Goal: Task Accomplishment & Management: Use online tool/utility

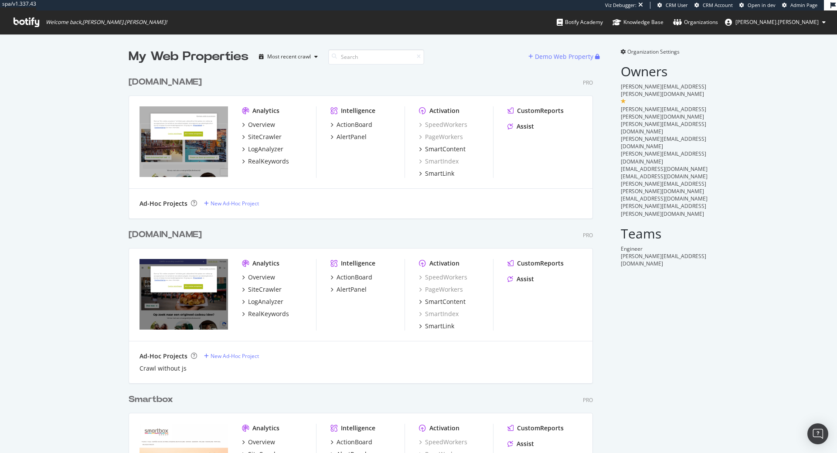
scroll to position [453, 837]
click at [268, 286] on div "SiteCrawler" at bounding box center [265, 289] width 34 height 9
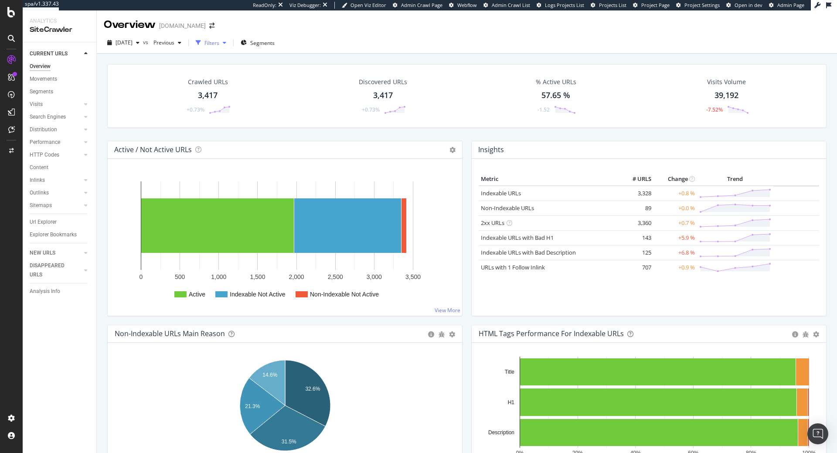
click at [230, 47] on div "Filters" at bounding box center [211, 42] width 38 height 13
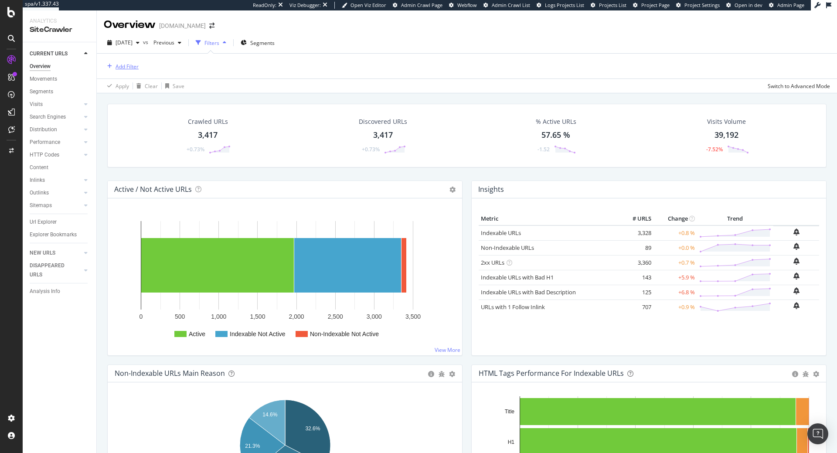
click at [126, 64] on div "Add Filter" at bounding box center [127, 66] width 23 height 7
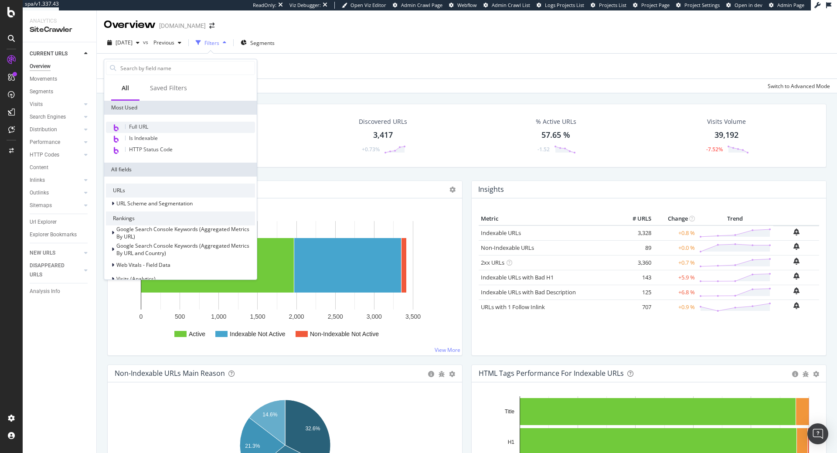
click at [154, 131] on div "Full URL" at bounding box center [180, 127] width 149 height 11
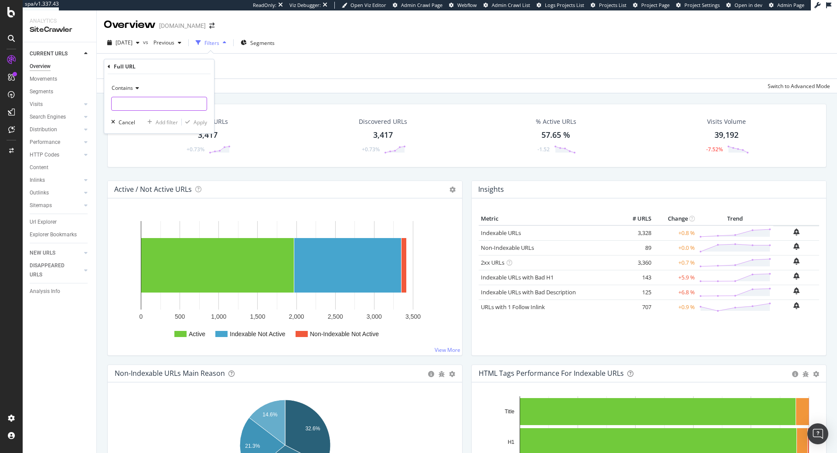
click at [149, 104] on input "text" at bounding box center [159, 104] width 95 height 14
paste input "ervaring-om-te-beleven"
type input "ervaring-om-te-beleven"
click at [204, 122] on div "Apply" at bounding box center [201, 122] width 14 height 7
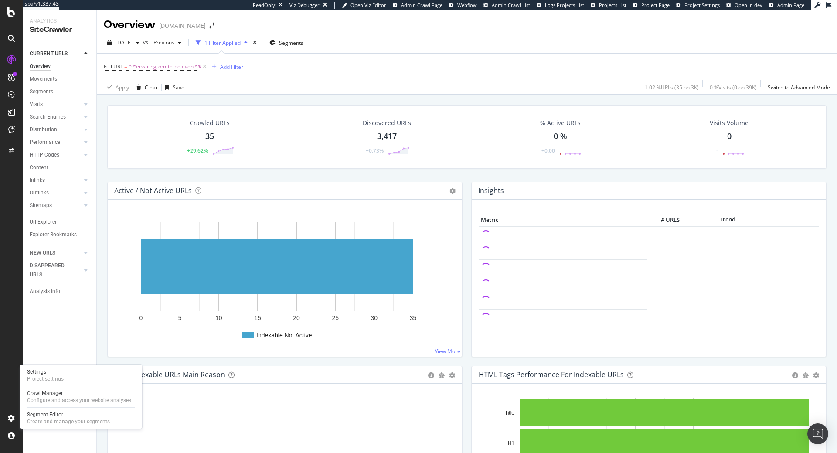
click at [65, 410] on div "Settings Project settings Crawl Manager Configure and access your website analy…" at bounding box center [81, 397] width 122 height 64
click at [62, 417] on div "Segment Editor" at bounding box center [68, 414] width 83 height 7
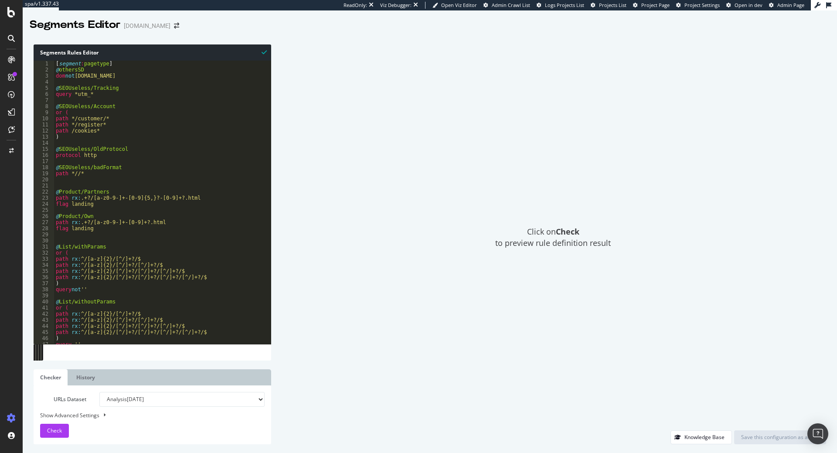
click at [147, 408] on div "URLs Dataset Analysis [DATE] Analysis [DATE] Analysis [DATE] Analysis [DATE] An…" at bounding box center [152, 415] width 225 height 46
click at [150, 404] on select "Analysis [DATE] Analysis [DATE] Analysis [DATE] Analysis [DATE] Analysis [DATE]…" at bounding box center [181, 399] width 165 height 15
click at [99, 392] on select "Analysis [DATE] Analysis [DATE] Analysis [DATE] Analysis [DATE] Analysis [DATE]…" at bounding box center [181, 399] width 165 height 15
select select "urlList"
click option "Or paste a list of URLs" at bounding box center [0, 0] width 0 height 0
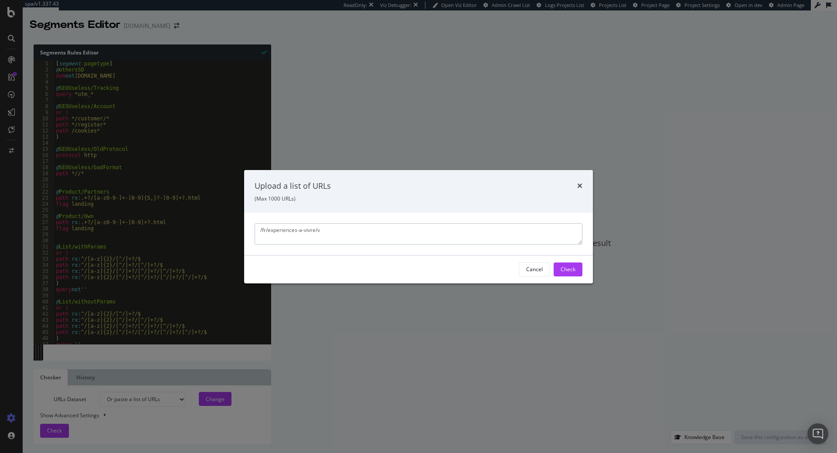
click at [353, 242] on textarea "/fr/experiences-a-vivre/v" at bounding box center [419, 233] width 328 height 21
paste textarea "[URL][DOMAIN_NAME]"
type textarea "[URL][DOMAIN_NAME]"
click at [575, 268] on div "Check" at bounding box center [568, 269] width 15 height 7
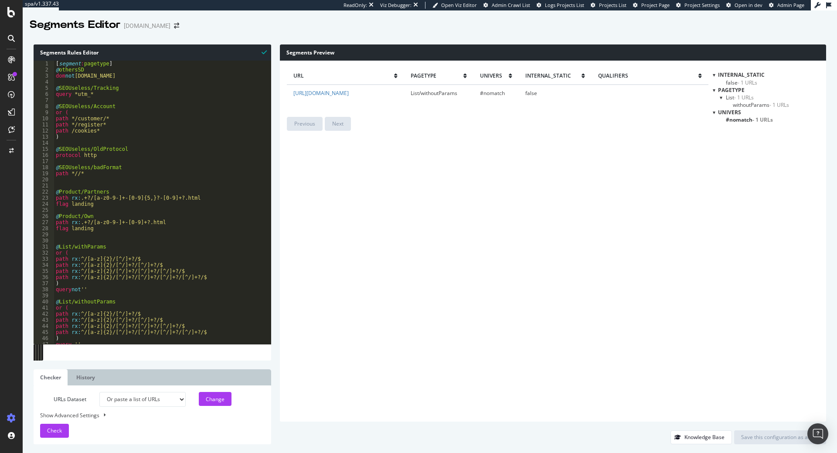
type textarea "path rx:.+?/[a-z0-9-]+-[0-9]{5,}?-[0-9]+?.html"
click at [215, 195] on div "[ segment : pagetype ] @ othersSD dom not [DOMAIN_NAME] @ SEOUseless/Tracking q…" at bounding box center [172, 209] width 237 height 296
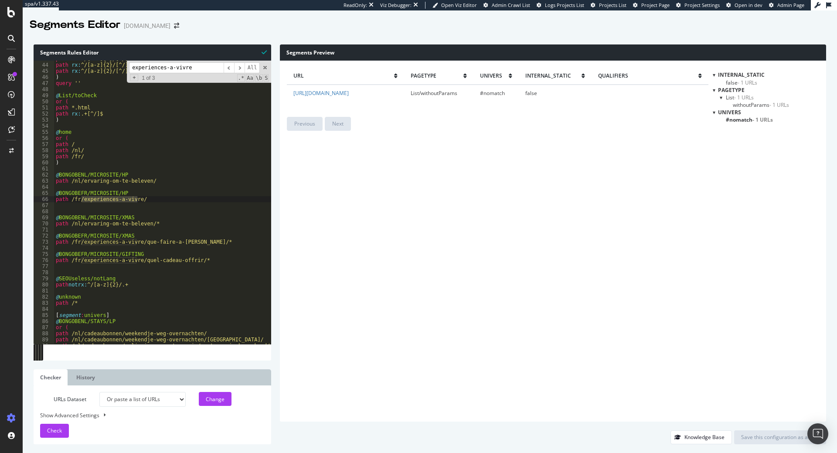
scroll to position [261, 0]
type input "experiences-a-vivre"
click at [181, 212] on div "path rx : ^/[a-z]{2}/[^/]+?/[^/]+?/$ path rx : ^/[a-z]{2}/[^/]+?/[^/]+?/[^/]+?/…" at bounding box center [172, 204] width 237 height 296
click at [108, 198] on div "path rx : ^/[a-z]{2}/[^/]+?/[^/]+?/$ path rx : ^/[a-z]{2}/[^/]+?/[^/]+?/[^/]+?/…" at bounding box center [172, 204] width 237 height 296
click at [145, 196] on div "path rx : ^/[a-z]{2}/[^/]+?/[^/]+?/$ path rx : ^/[a-z]{2}/[^/]+?/[^/]+?/[^/]+?/…" at bounding box center [172, 204] width 237 height 296
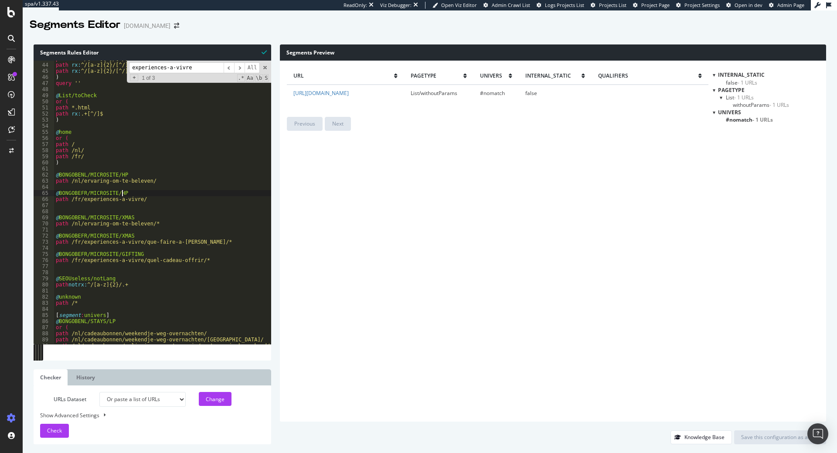
type textarea "path /fr/experiences-a-vivre/"
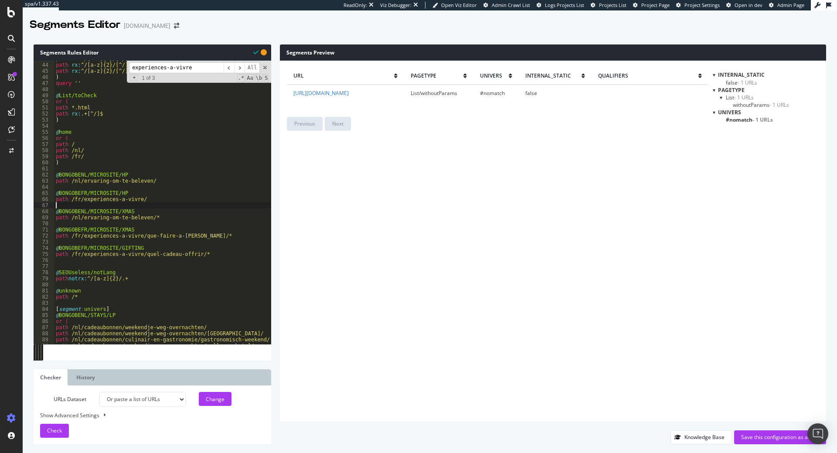
type textarea "path /fr/experiences-a-vivre/"
click at [174, 169] on div "path rx : ^/[a-z]{2}/[^/]+?/[^/]+?/$ path rx : ^/[a-z]{2}/[^/]+?/[^/]+?/[^/]+?/…" at bounding box center [172, 204] width 237 height 296
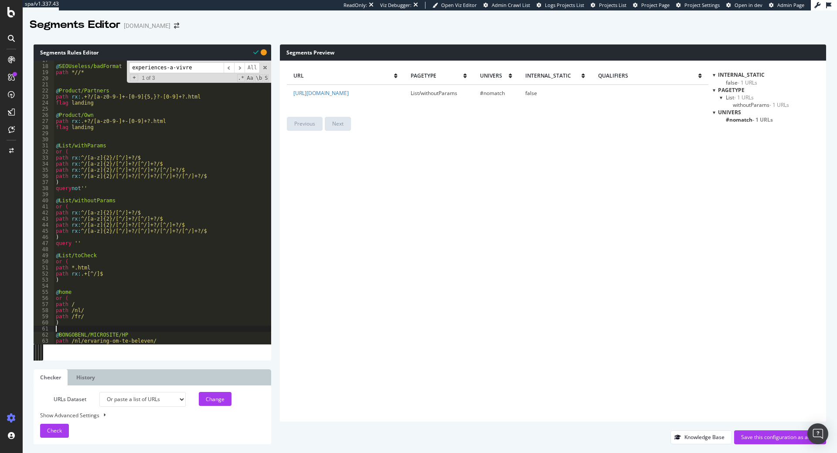
scroll to position [128, 0]
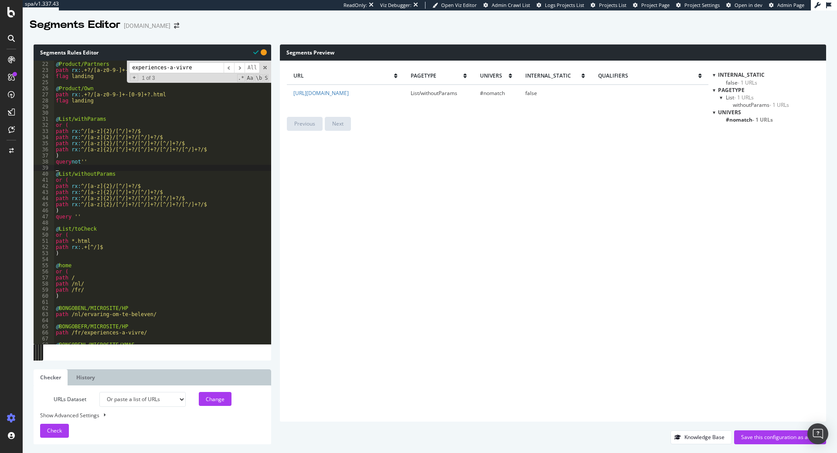
click at [119, 169] on div "@ Product/Partners path rx : .+?/[a-z0-9-]+-[0-9]{5,}?-[0-9]+?.html flag landin…" at bounding box center [172, 203] width 237 height 296
click at [266, 68] on span at bounding box center [265, 68] width 6 height 6
click at [64, 112] on div "@ Product/Partners path rx : .+?/[a-z0-9-]+-[0-9]{5,}?-[0-9]+?.html flag landin…" at bounding box center [172, 203] width 237 height 296
type textarea "query not ''"
